Goal: Communication & Community: Connect with others

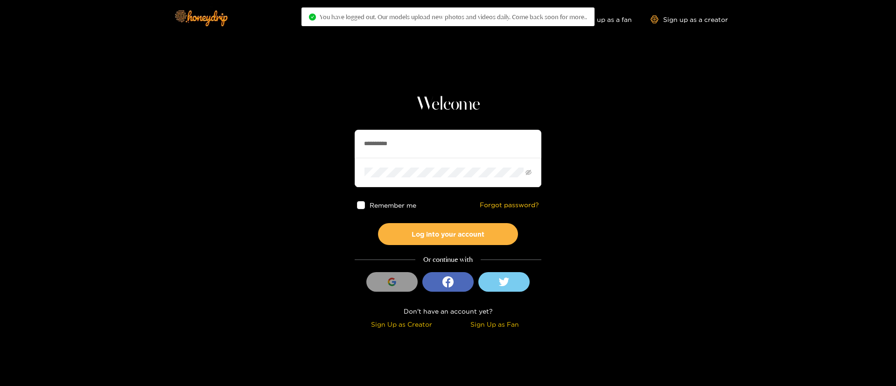
click at [386, 142] on input "**********" at bounding box center [447, 144] width 187 height 28
click at [387, 143] on input "**********" at bounding box center [447, 144] width 187 height 28
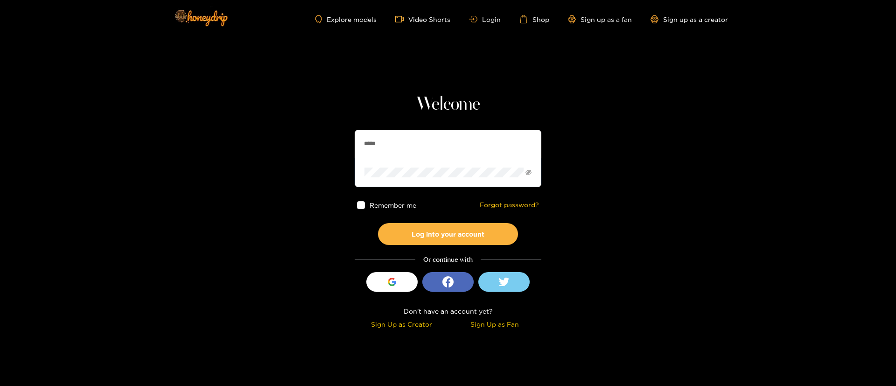
type input "******"
click at [452, 235] on button "Log into your account" at bounding box center [448, 234] width 140 height 22
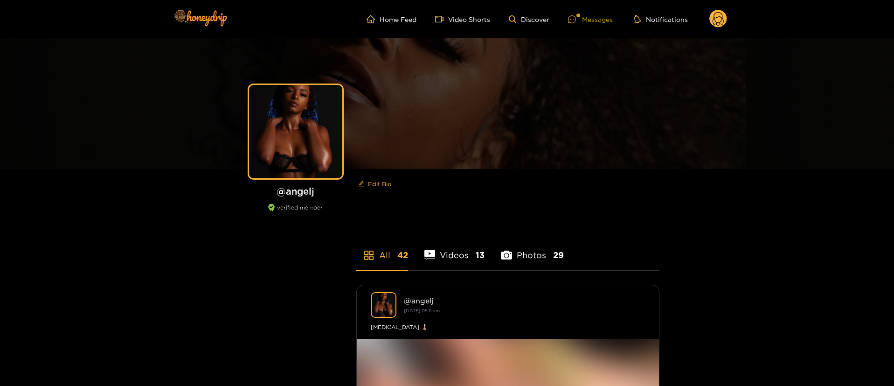
click at [588, 23] on div "Messages" at bounding box center [590, 19] width 45 height 11
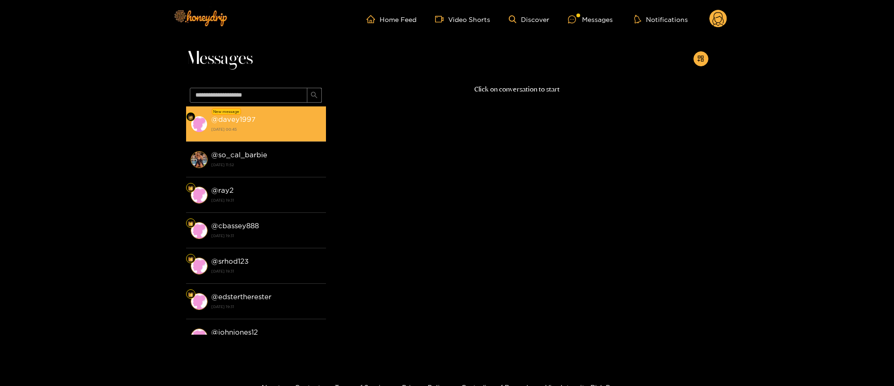
click at [287, 129] on strong "[DATE] 00:45" at bounding box center [266, 129] width 110 height 8
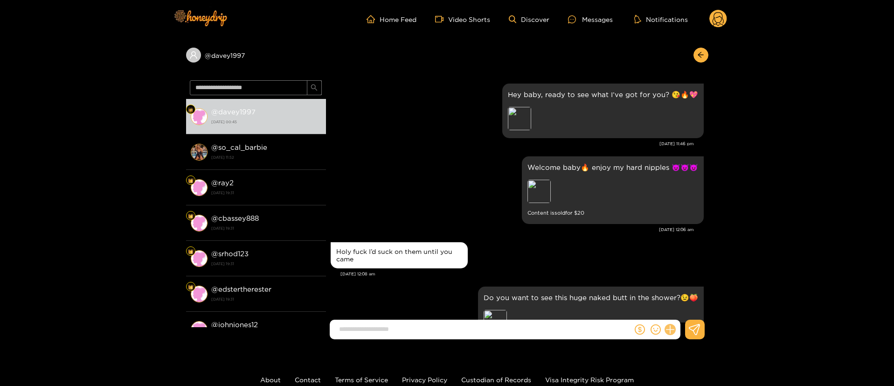
click at [669, 326] on icon at bounding box center [670, 329] width 11 height 11
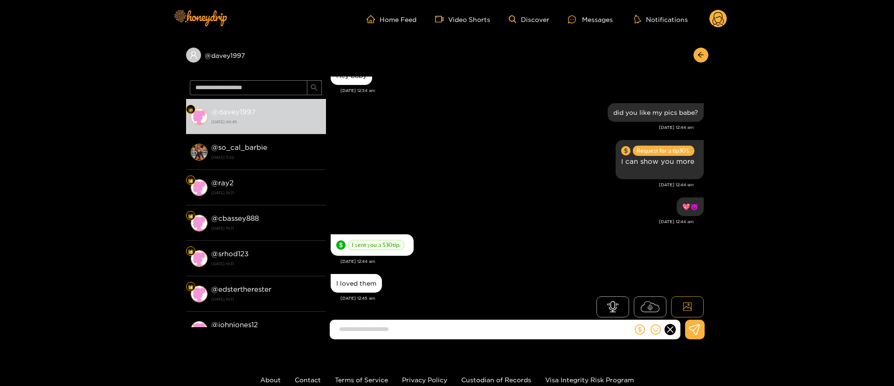
click at [692, 306] on icon at bounding box center [687, 306] width 9 height 9
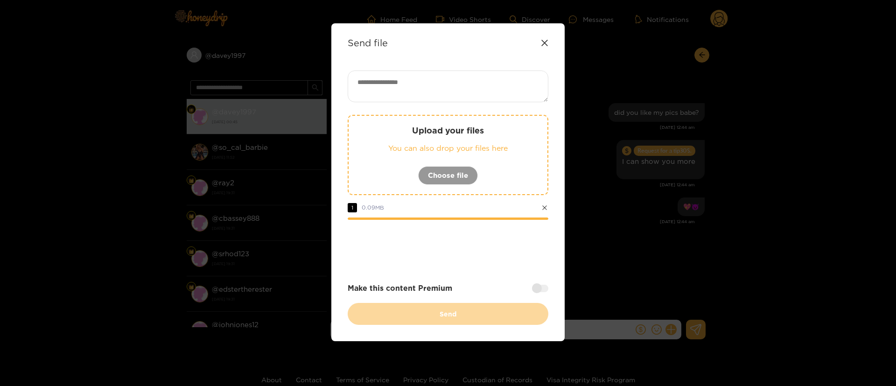
drag, startPoint x: 495, startPoint y: 254, endPoint x: 495, endPoint y: 259, distance: 5.6
click at [495, 254] on div at bounding box center [447, 245] width 201 height 37
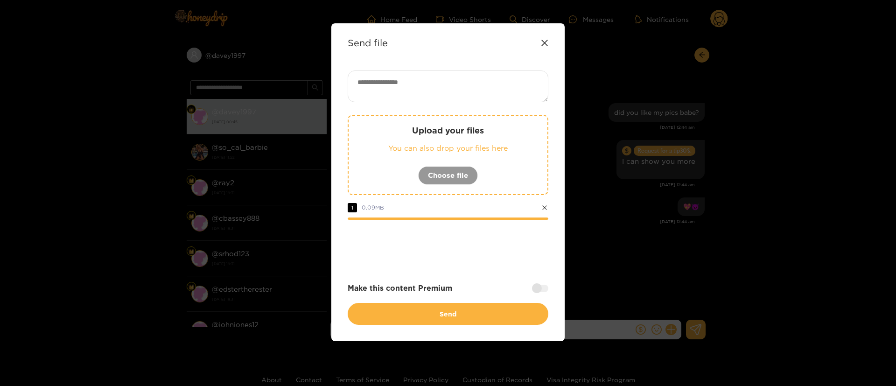
click at [416, 79] on textarea at bounding box center [447, 86] width 201 height 32
paste textarea "**"
drag, startPoint x: 406, startPoint y: 81, endPoint x: 330, endPoint y: 82, distance: 76.5
click at [330, 81] on div "Send file ** Upload your files You can also drop your files here Choose file 1 …" at bounding box center [448, 193] width 896 height 386
paste textarea
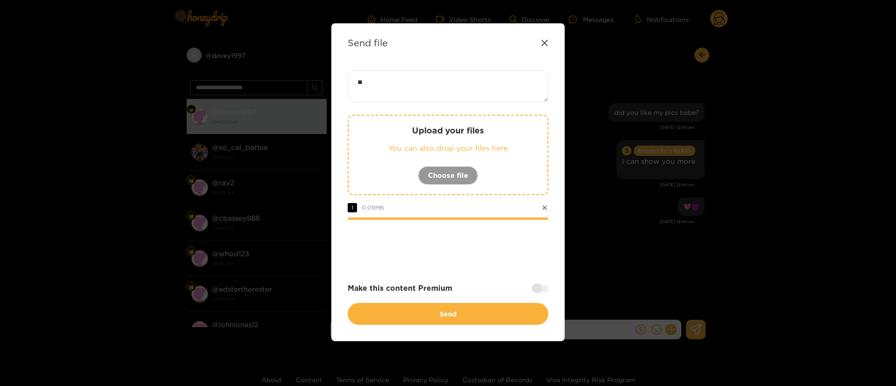
type textarea "**"
click at [420, 102] on div "** Upload your files You can also drop your files here Choose file 1 0.09 MB Ma…" at bounding box center [447, 197] width 201 height 254
click at [482, 233] on div at bounding box center [447, 245] width 201 height 37
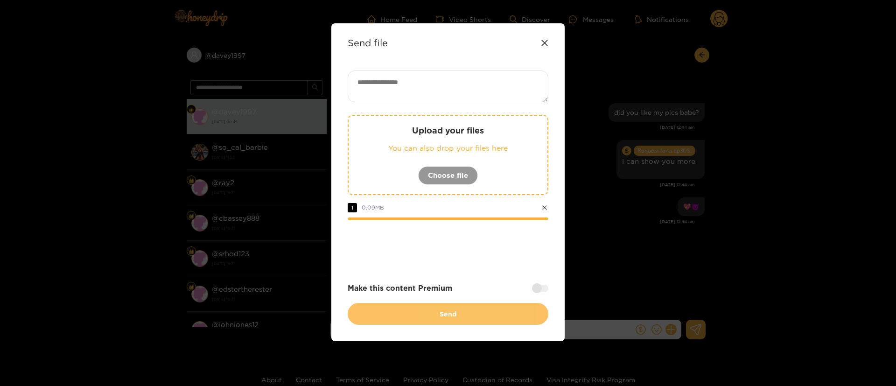
click at [444, 313] on button "Send" at bounding box center [447, 314] width 201 height 22
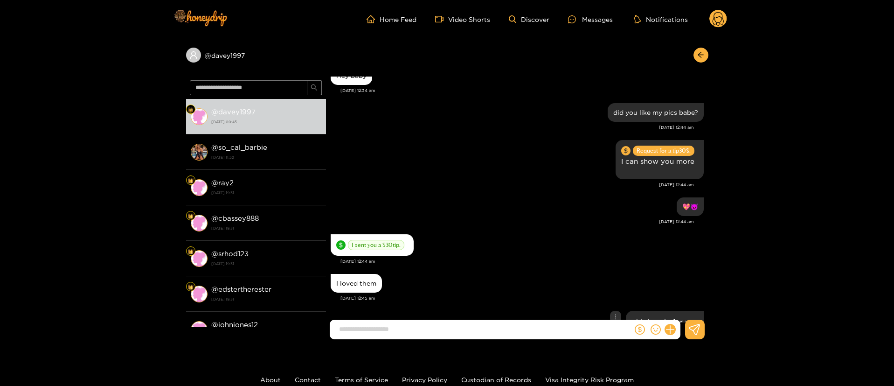
scroll to position [924, 0]
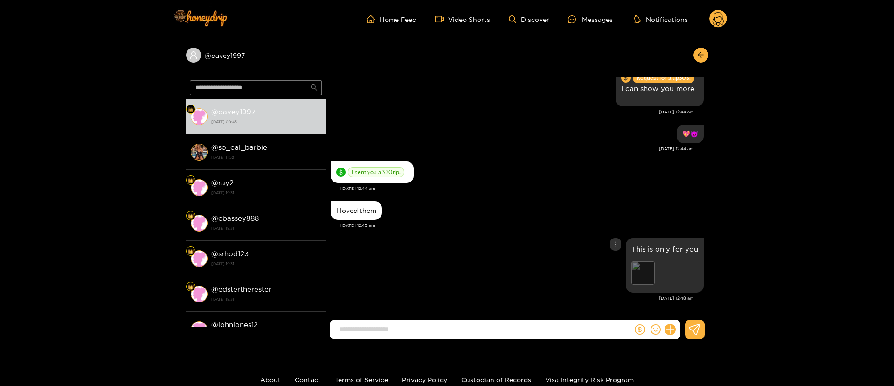
click at [647, 278] on div "Preview" at bounding box center [643, 272] width 23 height 23
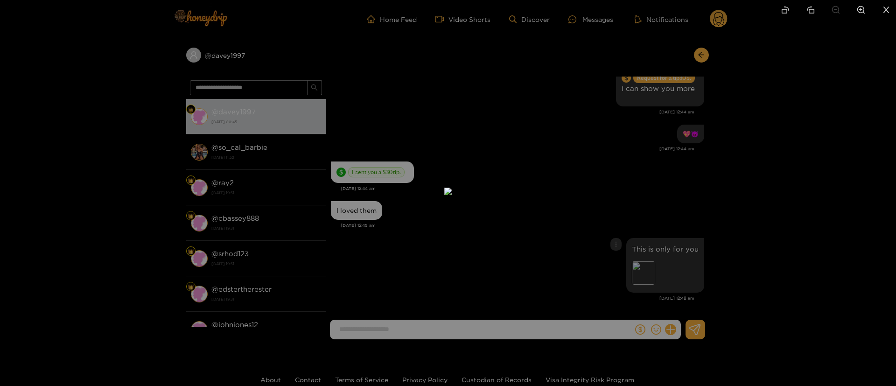
click at [644, 181] on div at bounding box center [448, 193] width 896 height 386
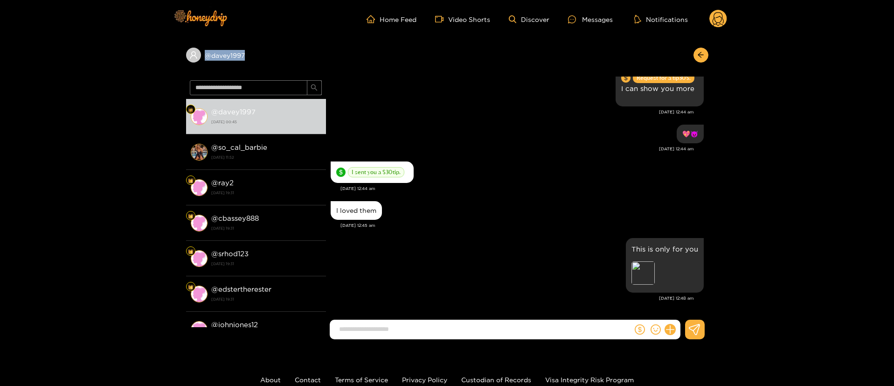
copy div "@ davey1997"
drag, startPoint x: 247, startPoint y: 63, endPoint x: 184, endPoint y: 60, distance: 63.1
click at [184, 60] on div "@ davey1997 @ davey1997 [DATE] 00:45 @ so_cal_barbie [DATE] 11:52 @ ray2 [DATE]…" at bounding box center [447, 192] width 894 height 308
click at [638, 333] on icon "dollar" at bounding box center [640, 329] width 10 height 10
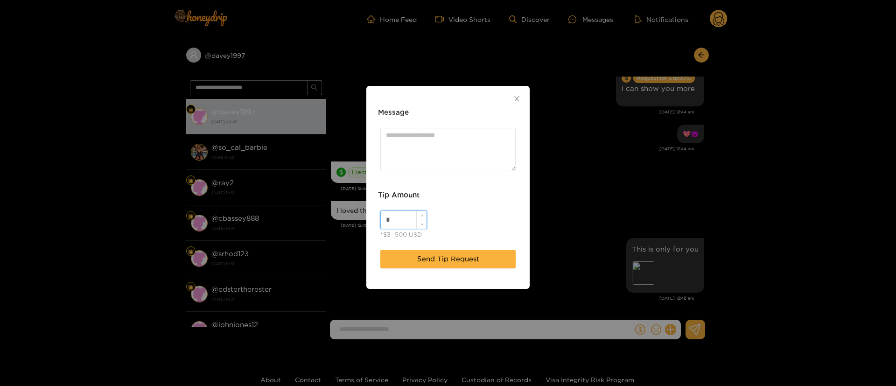
click at [401, 223] on input "*" at bounding box center [404, 220] width 46 height 18
type input "**"
click at [468, 257] on span "Send Tip Request" at bounding box center [448, 258] width 62 height 11
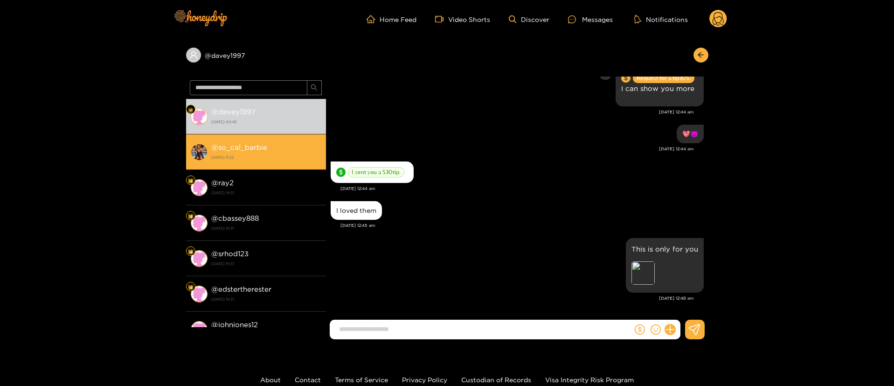
scroll to position [971, 0]
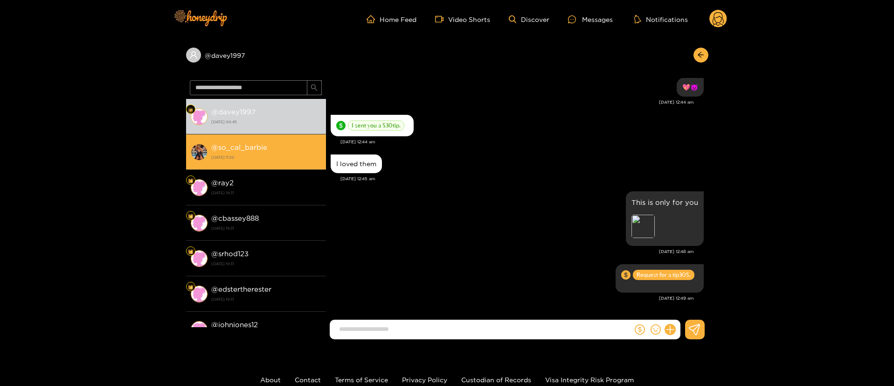
click at [274, 155] on strong "[DATE] 11:52" at bounding box center [266, 157] width 110 height 8
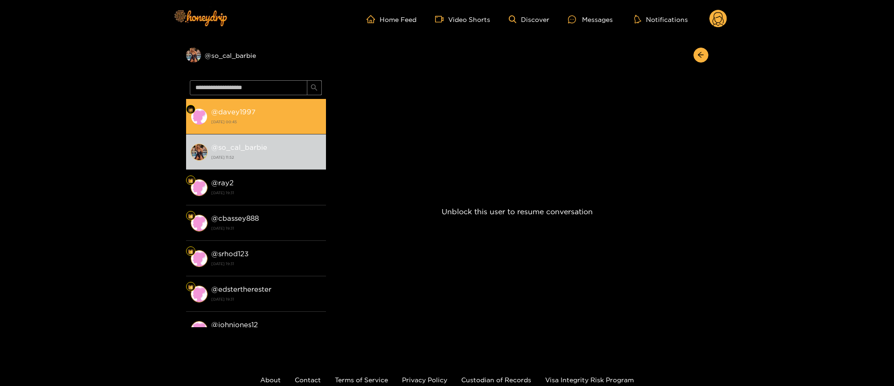
click at [270, 120] on strong "[DATE] 00:45" at bounding box center [266, 122] width 110 height 8
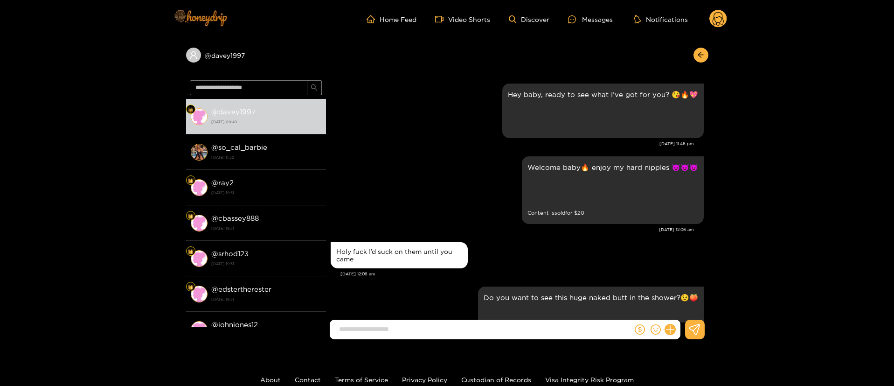
scroll to position [971, 0]
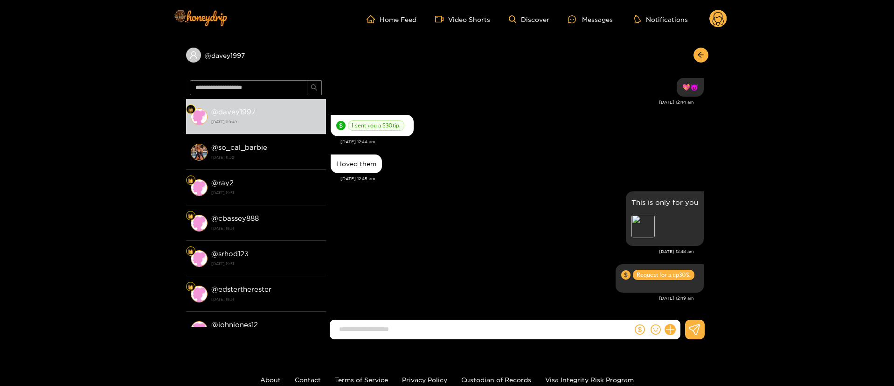
click at [469, 184] on div "I loved them [DATE] 12:45 am" at bounding box center [517, 170] width 373 height 37
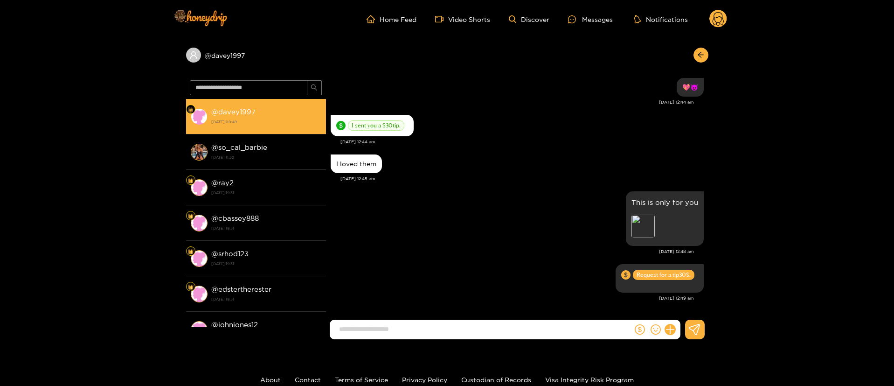
click at [257, 116] on div "@ davey1997 [DATE] 00:49" at bounding box center [266, 116] width 110 height 21
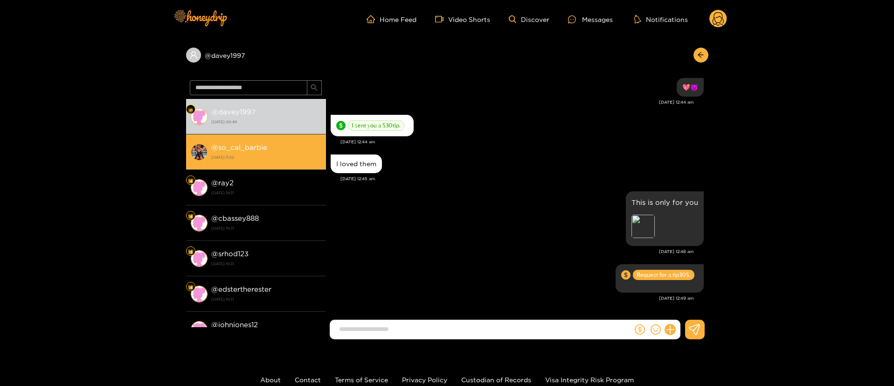
click at [257, 155] on strong "[DATE] 11:52" at bounding box center [266, 157] width 110 height 8
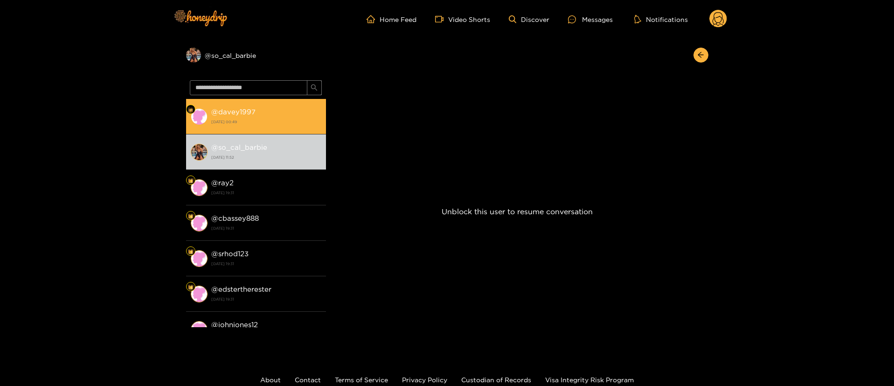
click at [263, 119] on strong "[DATE] 00:49" at bounding box center [266, 122] width 110 height 8
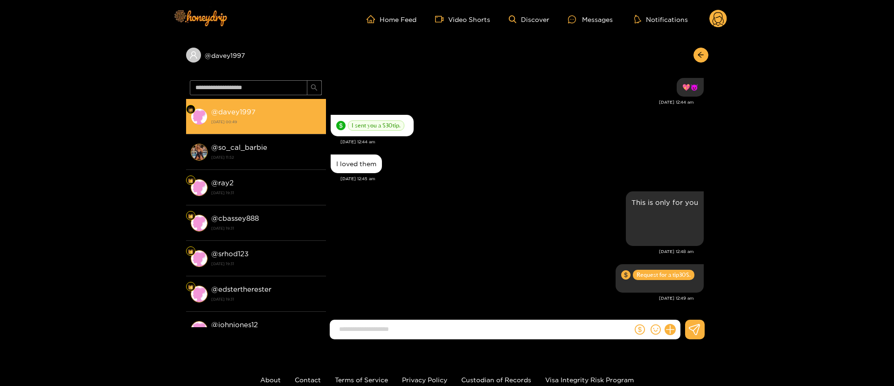
scroll to position [971, 0]
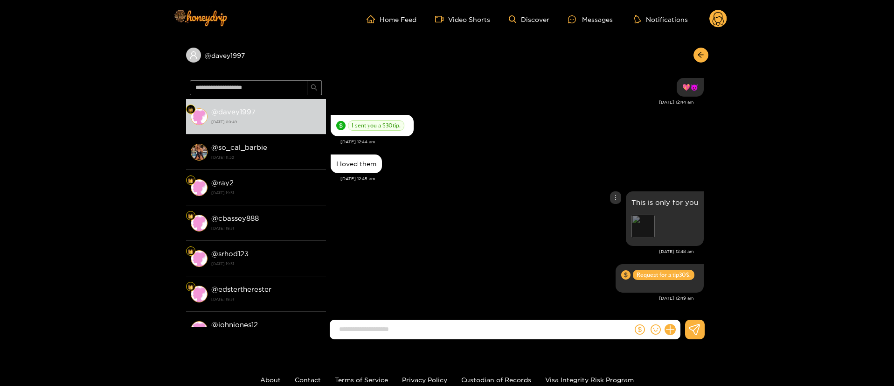
click at [643, 224] on div "Preview" at bounding box center [643, 226] width 23 height 23
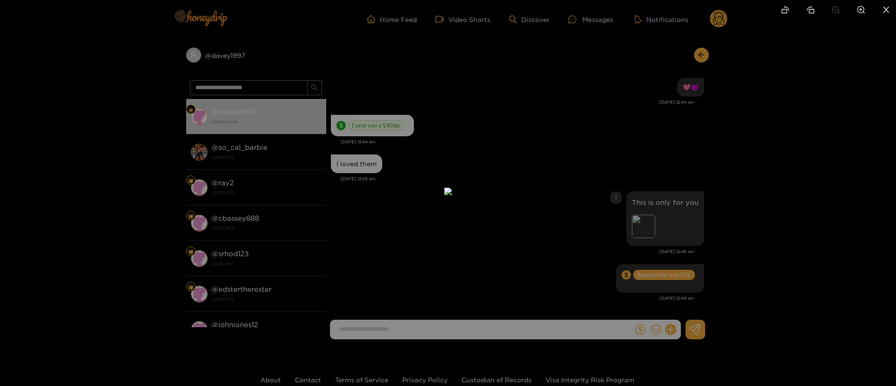
click at [653, 142] on div at bounding box center [448, 193] width 896 height 386
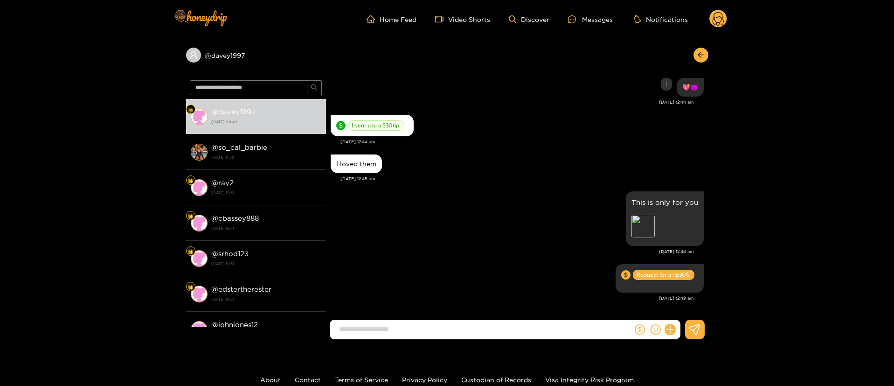
click at [571, 95] on div "💖😈" at bounding box center [517, 87] width 373 height 23
click at [723, 21] on circle at bounding box center [718, 19] width 18 height 18
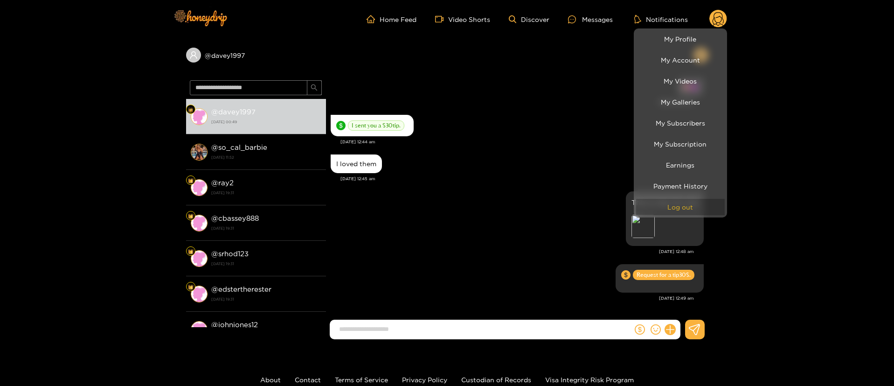
click at [683, 209] on button "Log out" at bounding box center [680, 207] width 89 height 16
